Goal: Transaction & Acquisition: Purchase product/service

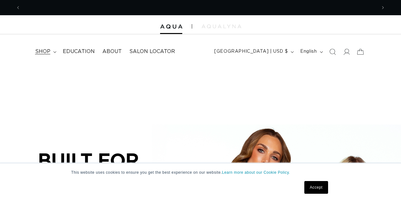
click at [43, 50] on span "shop" at bounding box center [42, 51] width 15 height 7
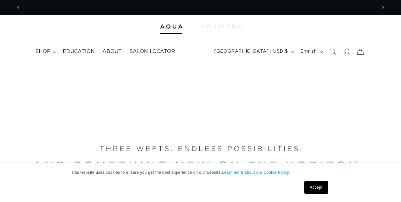
click at [348, 52] on icon at bounding box center [346, 51] width 7 height 7
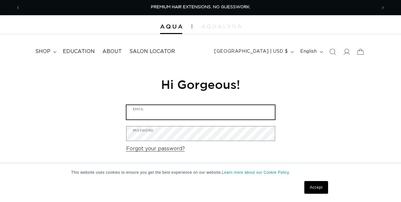
type input "[DOMAIN_NAME][EMAIL_ADDRESS][DOMAIN_NAME]"
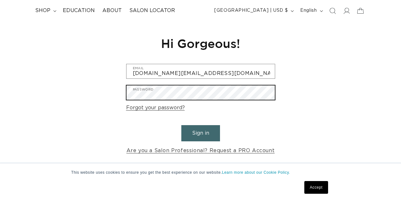
scroll to position [44, 0]
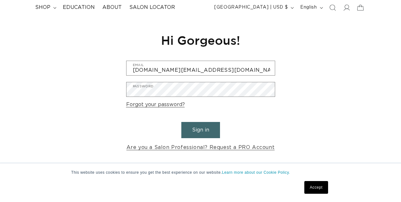
click at [201, 131] on button "Sign in" at bounding box center [200, 130] width 39 height 16
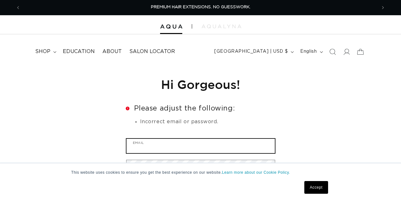
type input "[DOMAIN_NAME][EMAIL_ADDRESS][DOMAIN_NAME]"
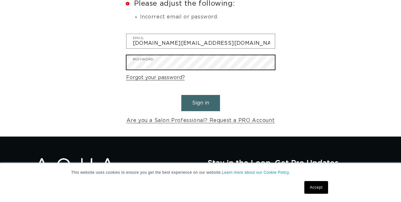
scroll to position [0, 367]
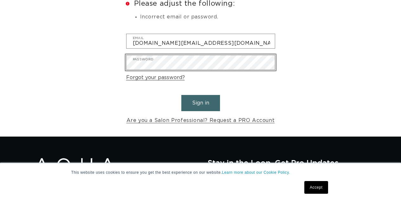
click at [207, 97] on button "Sign in" at bounding box center [200, 103] width 39 height 16
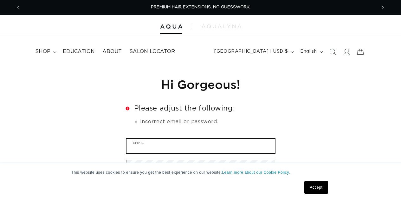
type input "[DOMAIN_NAME][EMAIL_ADDRESS][DOMAIN_NAME]"
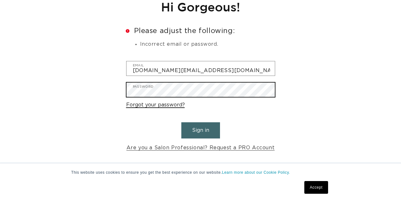
scroll to position [0, 367]
click at [149, 103] on link "Forgot your password?" at bounding box center [155, 104] width 59 height 9
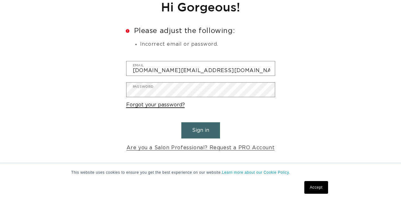
scroll to position [12, 0]
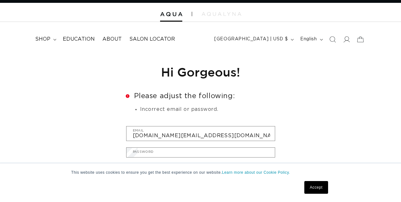
click at [0, 0] on input "Email" at bounding box center [0, 0] width 0 height 0
type input "[DOMAIN_NAME][EMAIL_ADDRESS][DOMAIN_NAME]"
click at [0, 0] on button "Submit" at bounding box center [0, 0] width 0 height 0
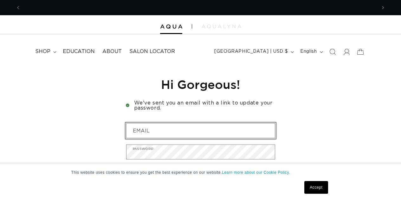
scroll to position [0, 367]
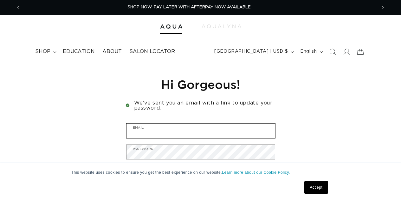
type input "[DOMAIN_NAME][EMAIL_ADDRESS][DOMAIN_NAME]"
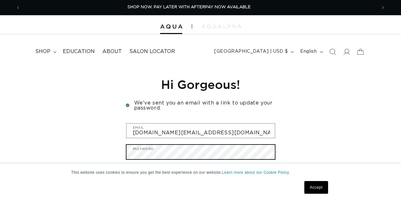
click at [200, 191] on button "Sign in" at bounding box center [200, 192] width 39 height 16
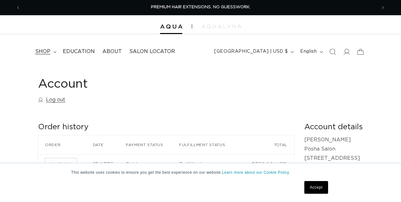
click at [41, 53] on span "shop" at bounding box center [42, 51] width 15 height 7
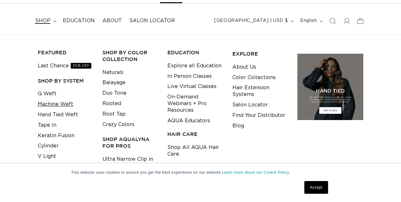
scroll to position [0, 735]
click at [64, 101] on link "Machine Weft" at bounding box center [55, 104] width 35 height 10
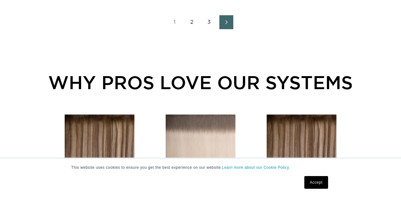
scroll to position [859, 0]
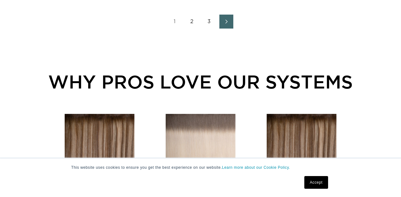
click at [190, 26] on link "2" at bounding box center [192, 22] width 14 height 14
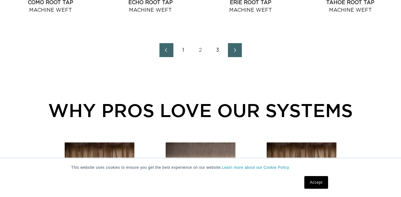
scroll to position [815, 0]
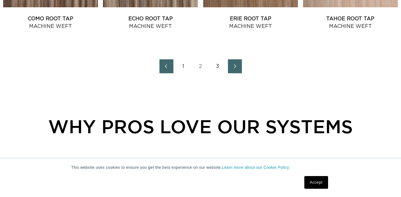
click at [234, 68] on icon "Next page" at bounding box center [235, 66] width 8 height 4
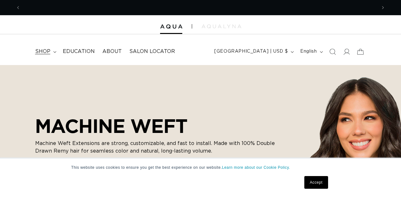
scroll to position [0, 735]
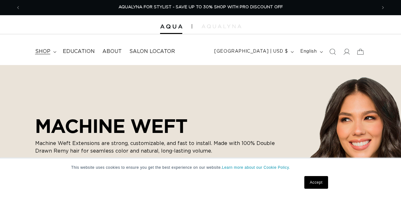
click at [48, 51] on span "shop" at bounding box center [42, 51] width 15 height 7
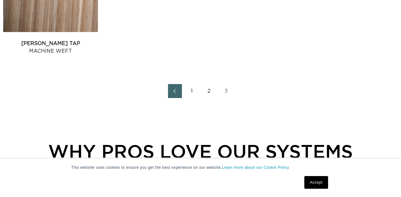
scroll to position [0, 0]
click at [191, 94] on link "1" at bounding box center [192, 91] width 14 height 14
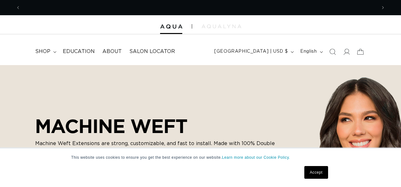
scroll to position [0, 367]
click at [319, 175] on link "Accept" at bounding box center [315, 172] width 23 height 13
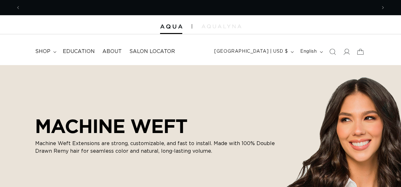
scroll to position [0, 735]
